Goal: Task Accomplishment & Management: Complete application form

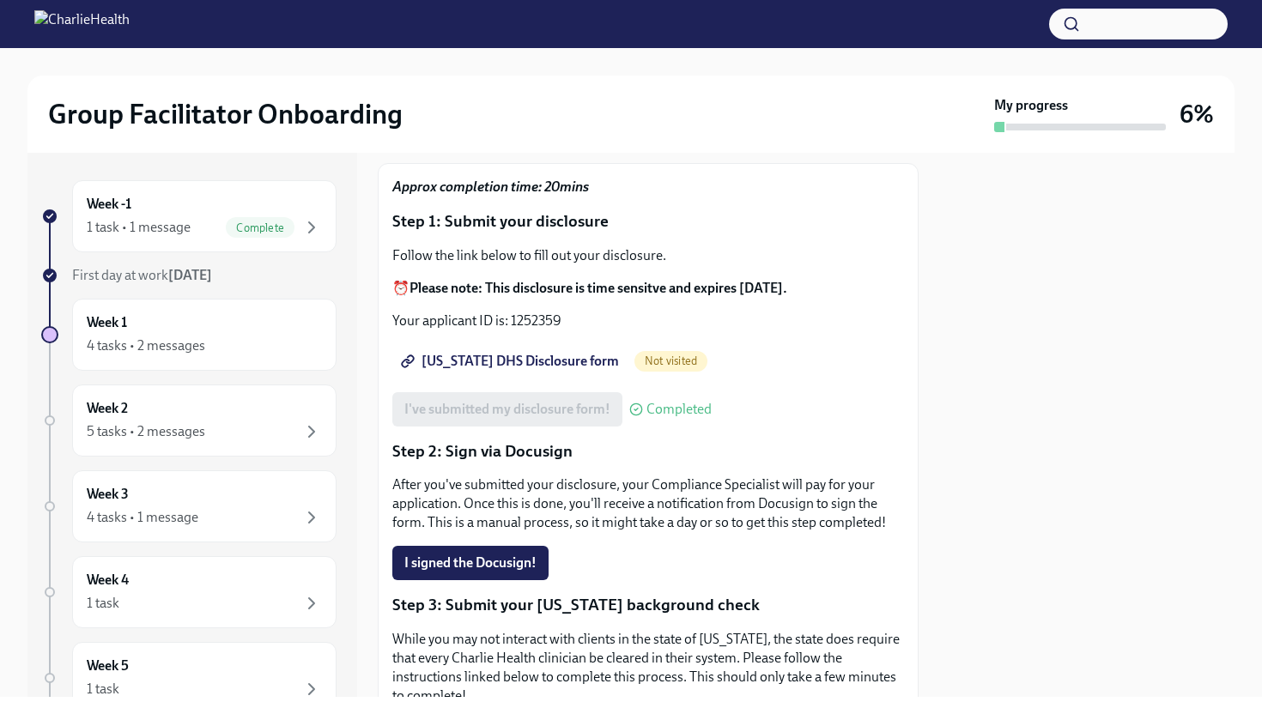
scroll to position [158, 0]
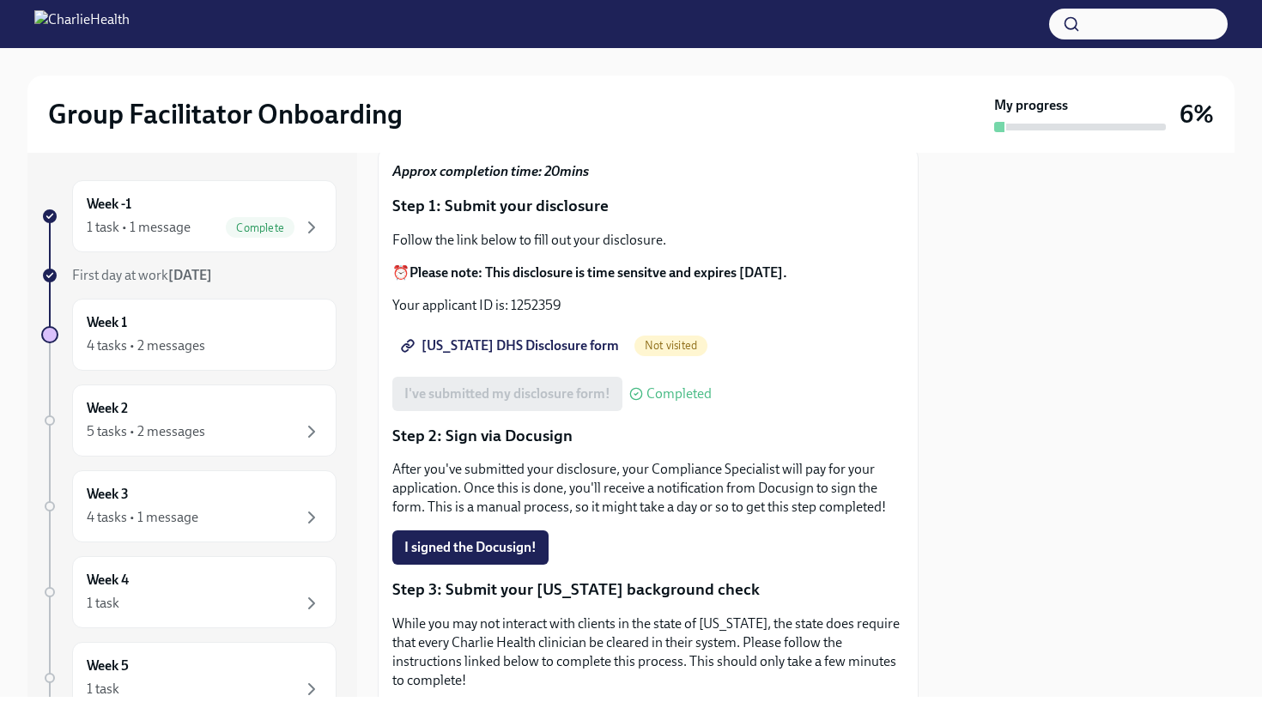
click at [534, 337] on span "[US_STATE] DHS Disclosure form" at bounding box center [511, 345] width 215 height 17
drag, startPoint x: 511, startPoint y: 278, endPoint x: 566, endPoint y: 288, distance: 55.8
click at [566, 296] on p "Your applicant ID is: 1252359" at bounding box center [648, 305] width 512 height 19
copy p "1252359"
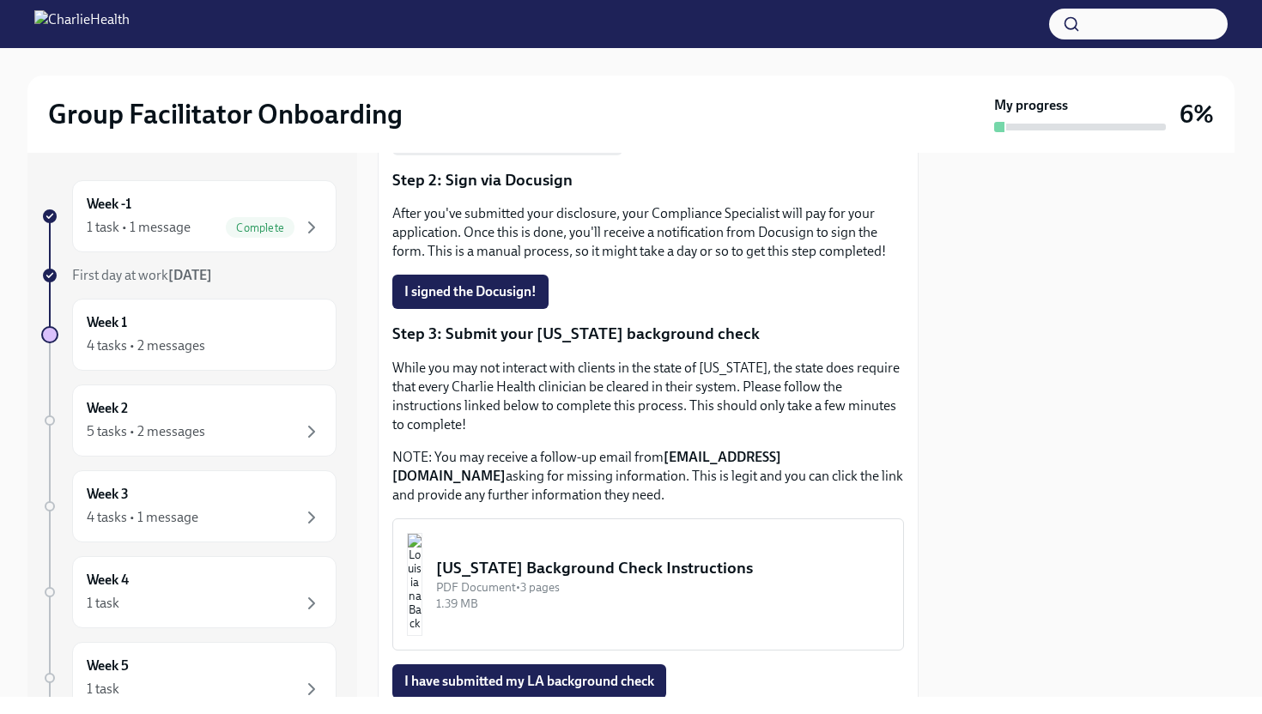
scroll to position [413, 0]
click at [514, 276] on button "I signed the Docusign!" at bounding box center [470, 293] width 156 height 34
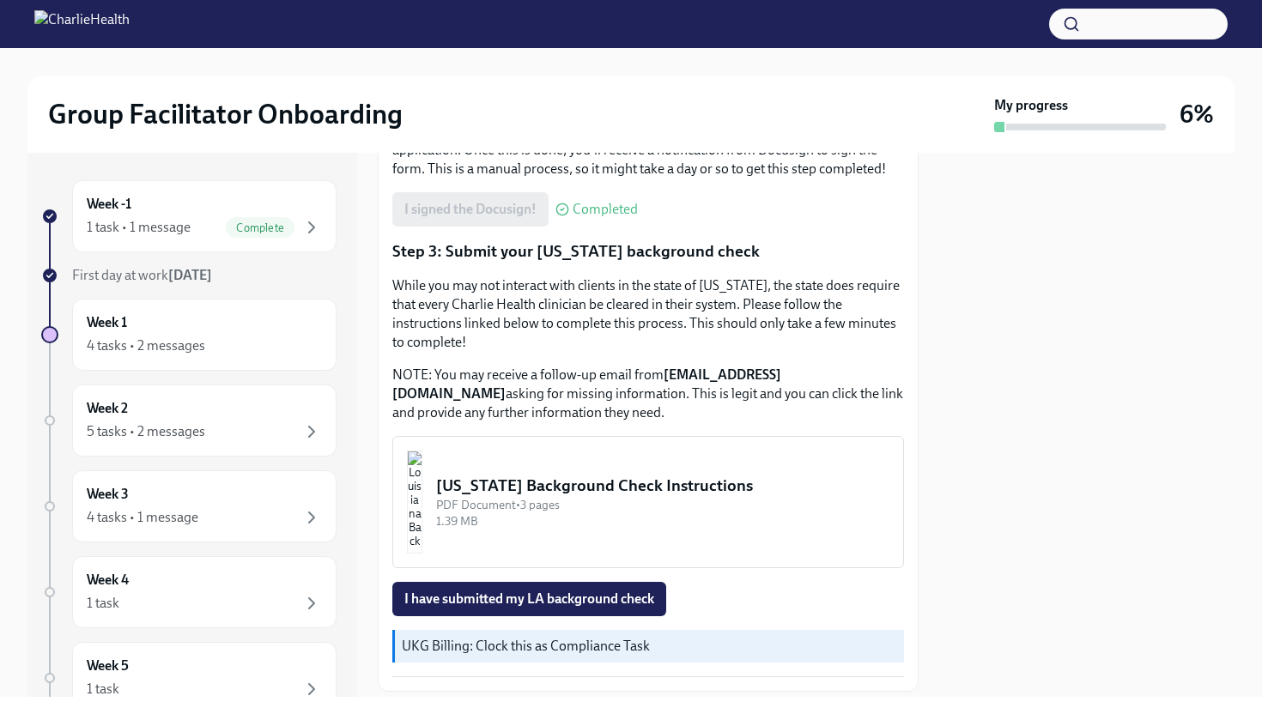
scroll to position [520, 0]
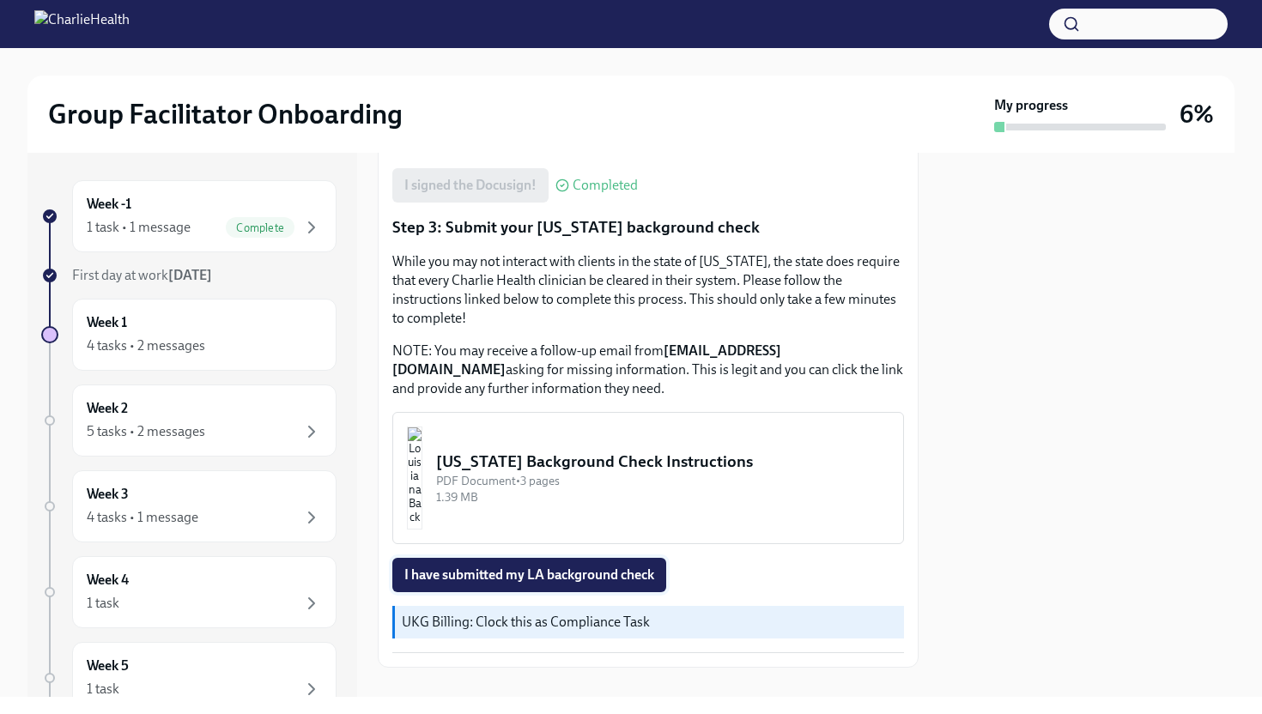
click at [572, 567] on span "I have submitted my LA background check" at bounding box center [529, 575] width 250 height 17
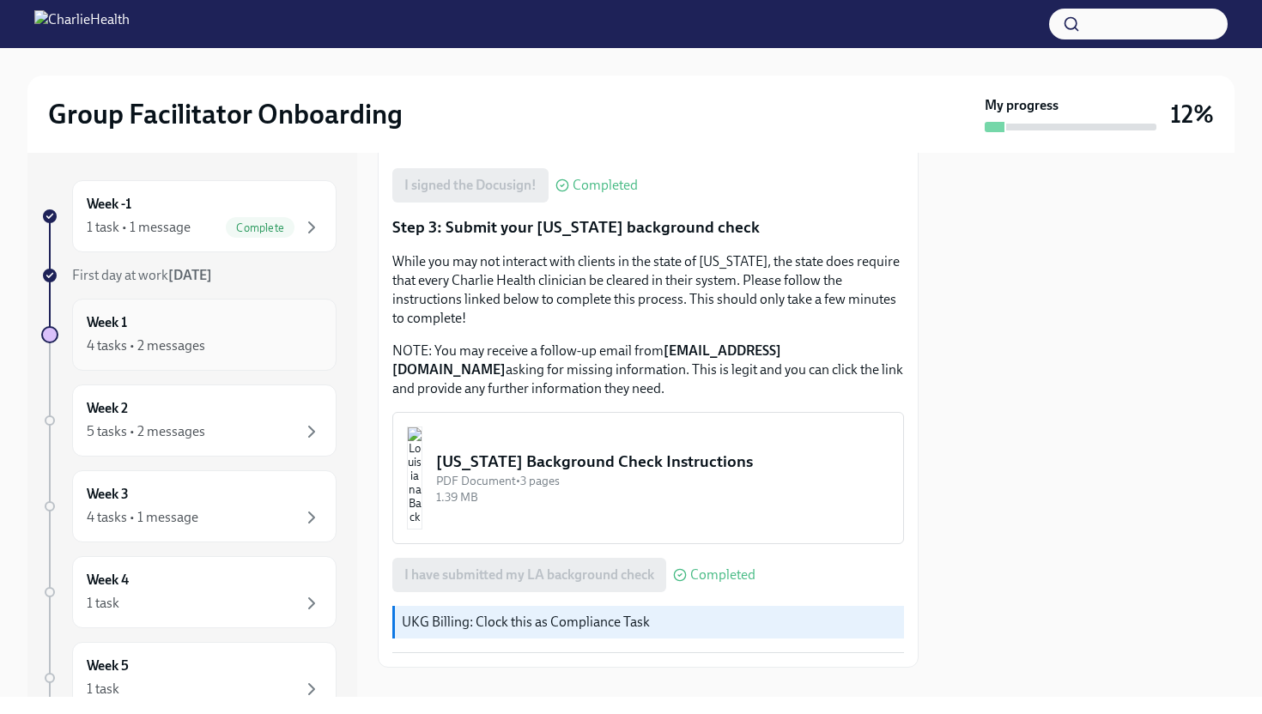
click at [236, 358] on div "Week 1 4 tasks • 2 messages" at bounding box center [204, 335] width 264 height 72
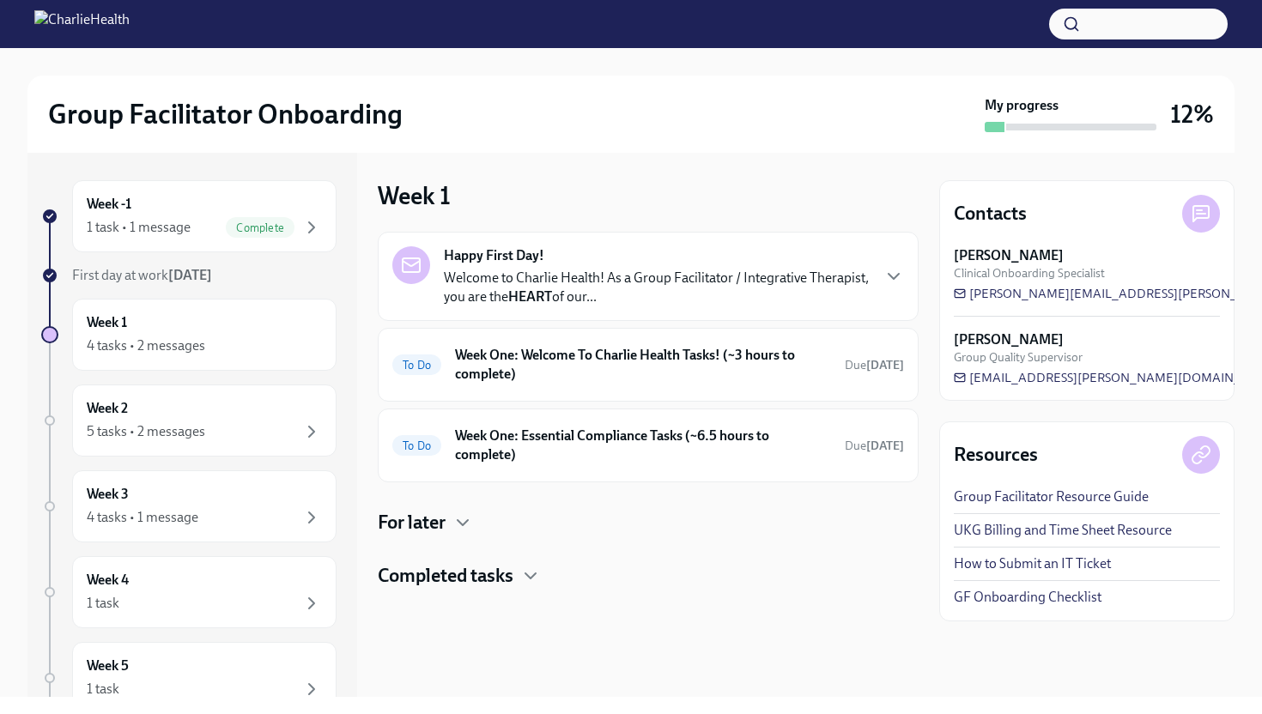
click at [498, 264] on strong "Happy First Day!" at bounding box center [494, 255] width 100 height 19
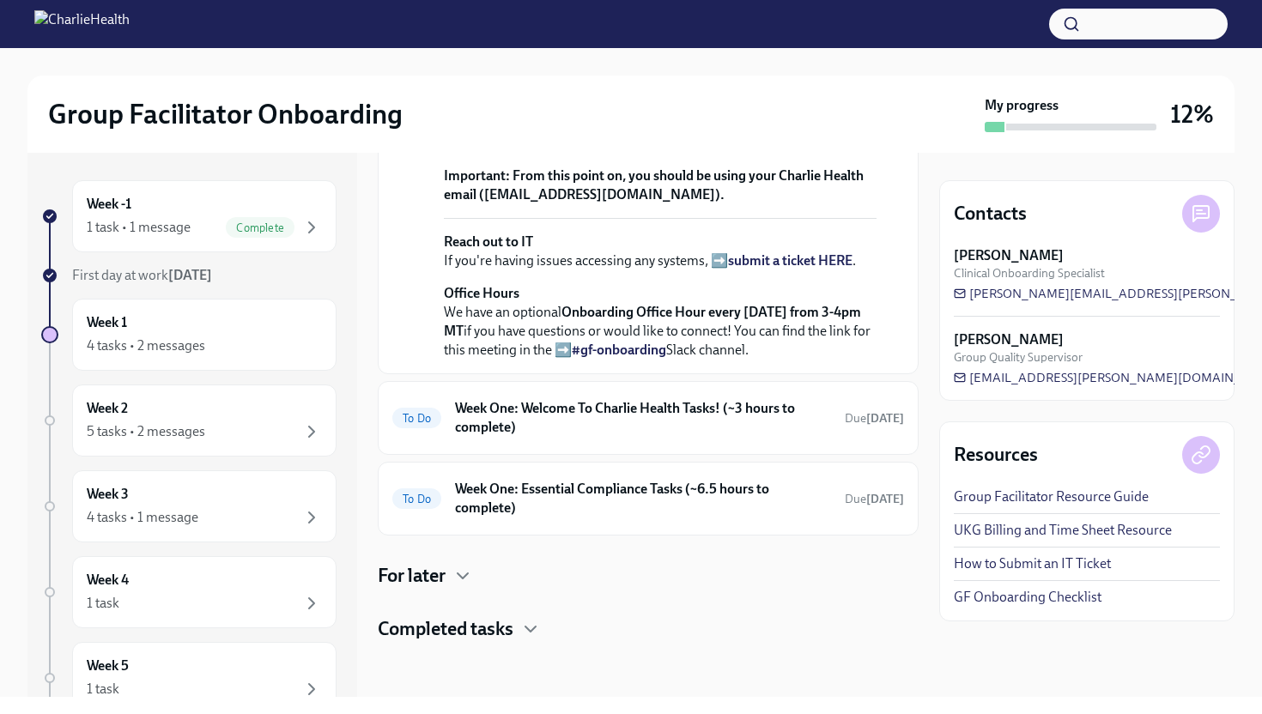
scroll to position [708, 0]
click at [495, 404] on h6 "Week One: Welcome To Charlie Health Tasks! (~3 hours to complete)" at bounding box center [643, 418] width 376 height 38
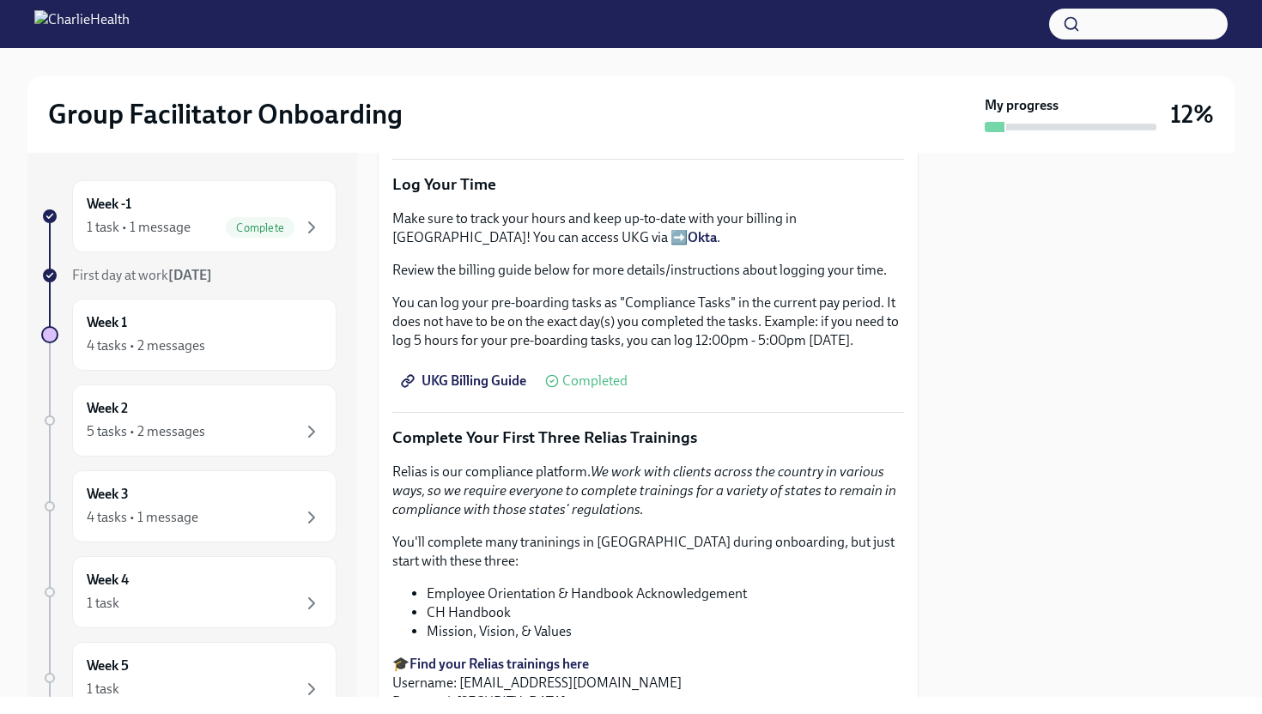
scroll to position [2154, 0]
